Goal: Browse casually

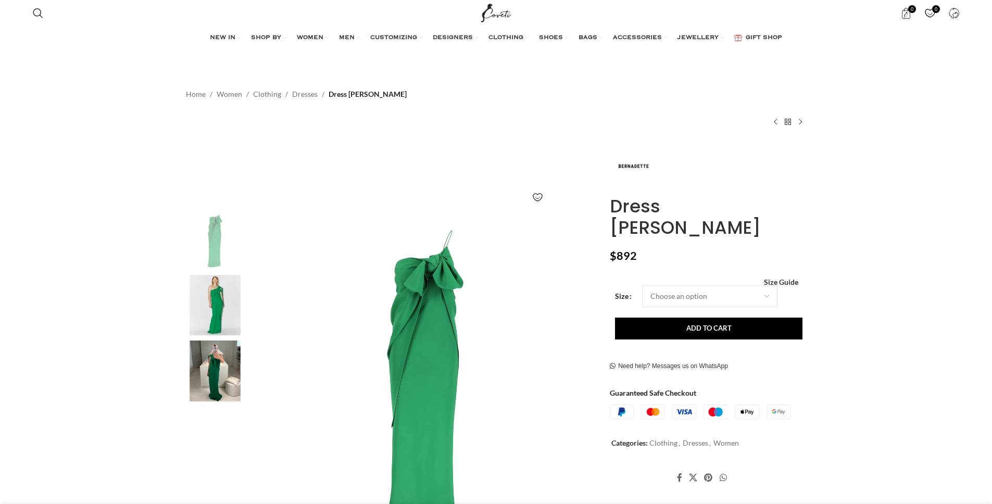
click at [207, 314] on img at bounding box center [215, 305] width 64 height 61
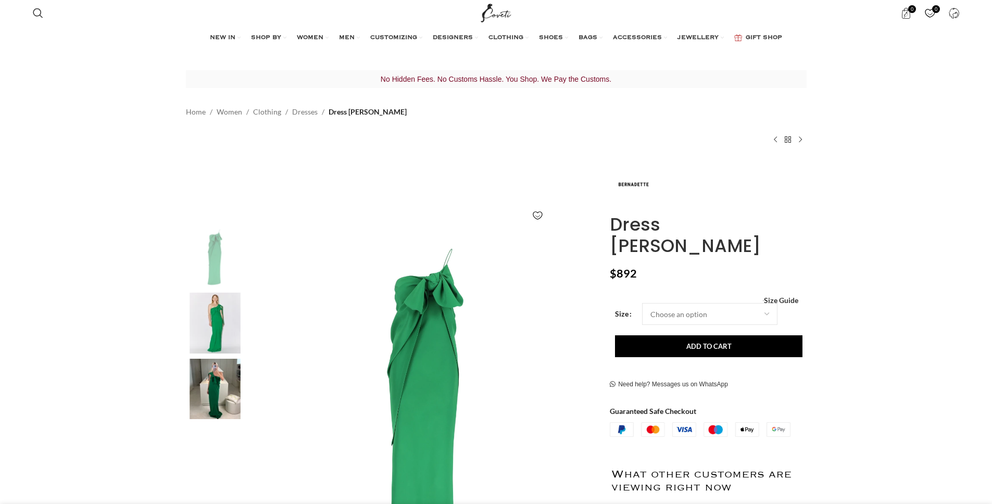
click at [215, 372] on img at bounding box center [215, 389] width 64 height 61
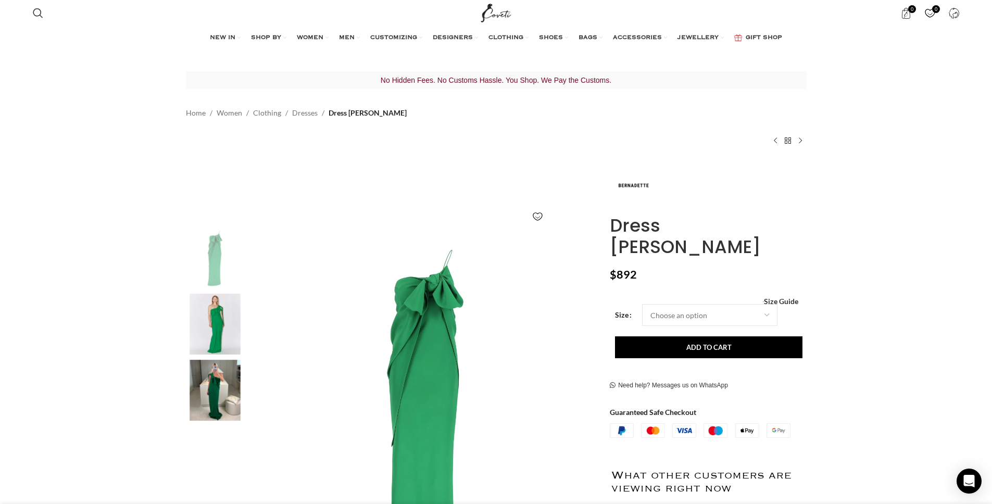
click at [201, 393] on img "3 / 3" at bounding box center [215, 390] width 64 height 61
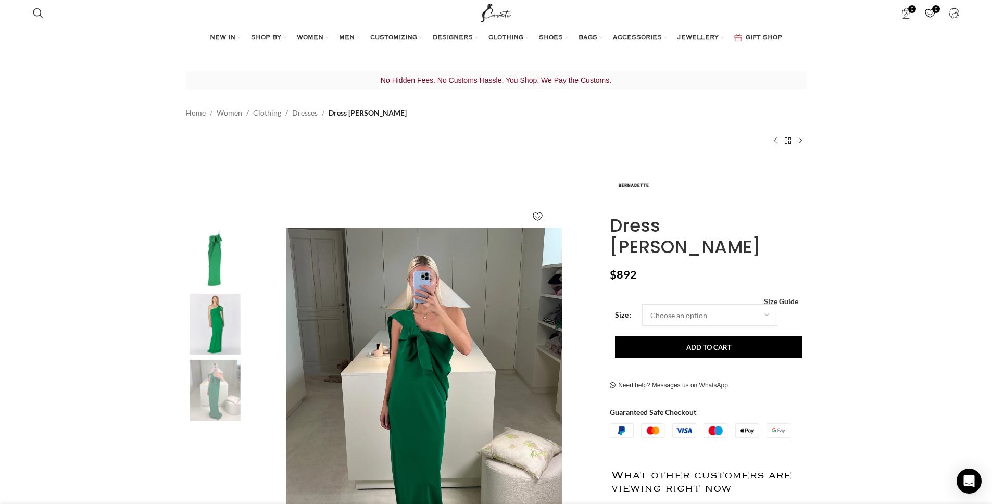
click at [223, 341] on img "2 / 3" at bounding box center [215, 324] width 64 height 61
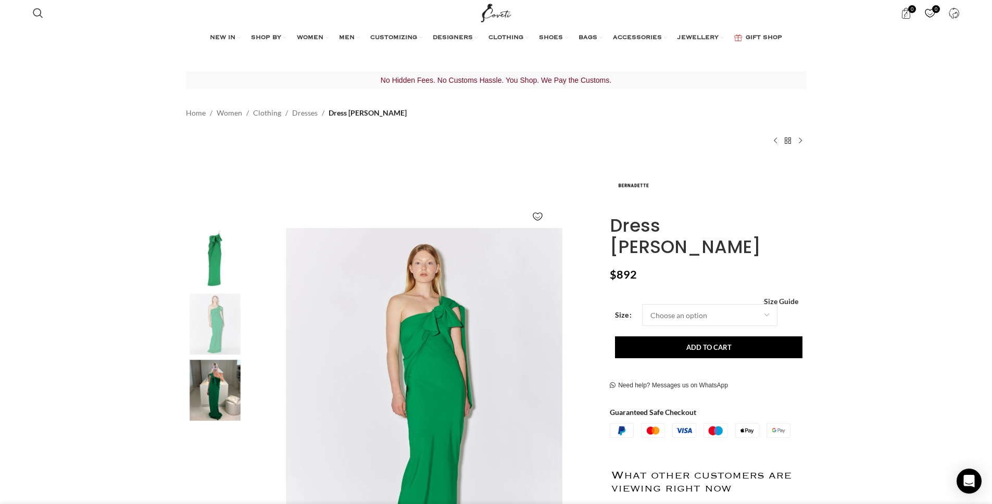
click at [228, 331] on img "2 / 3" at bounding box center [215, 324] width 64 height 61
click at [224, 270] on img "1 / 3" at bounding box center [215, 258] width 64 height 61
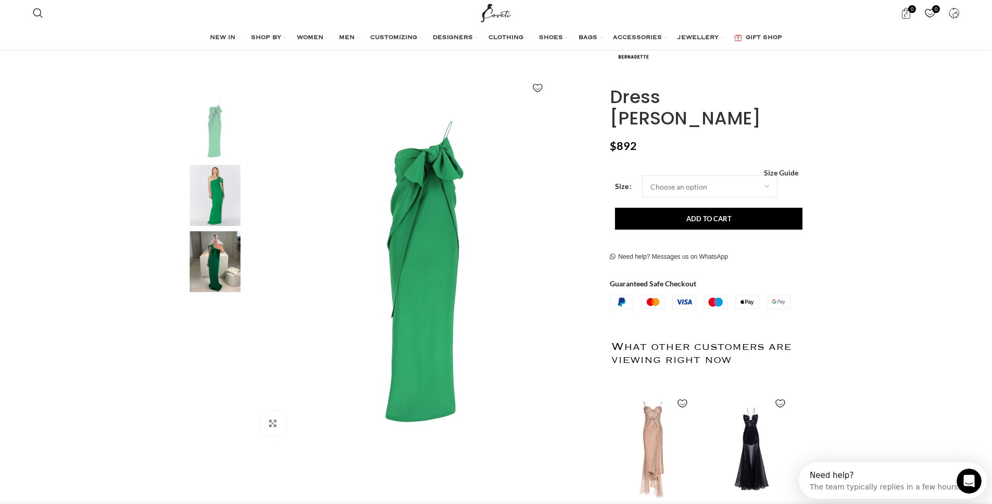
scroll to position [128, 0]
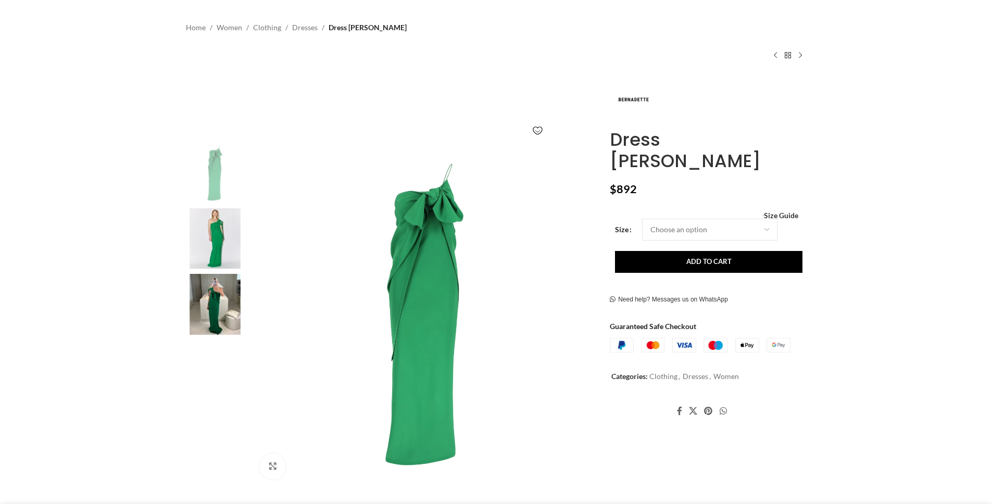
scroll to position [127, 0]
